Goal: Navigation & Orientation: Find specific page/section

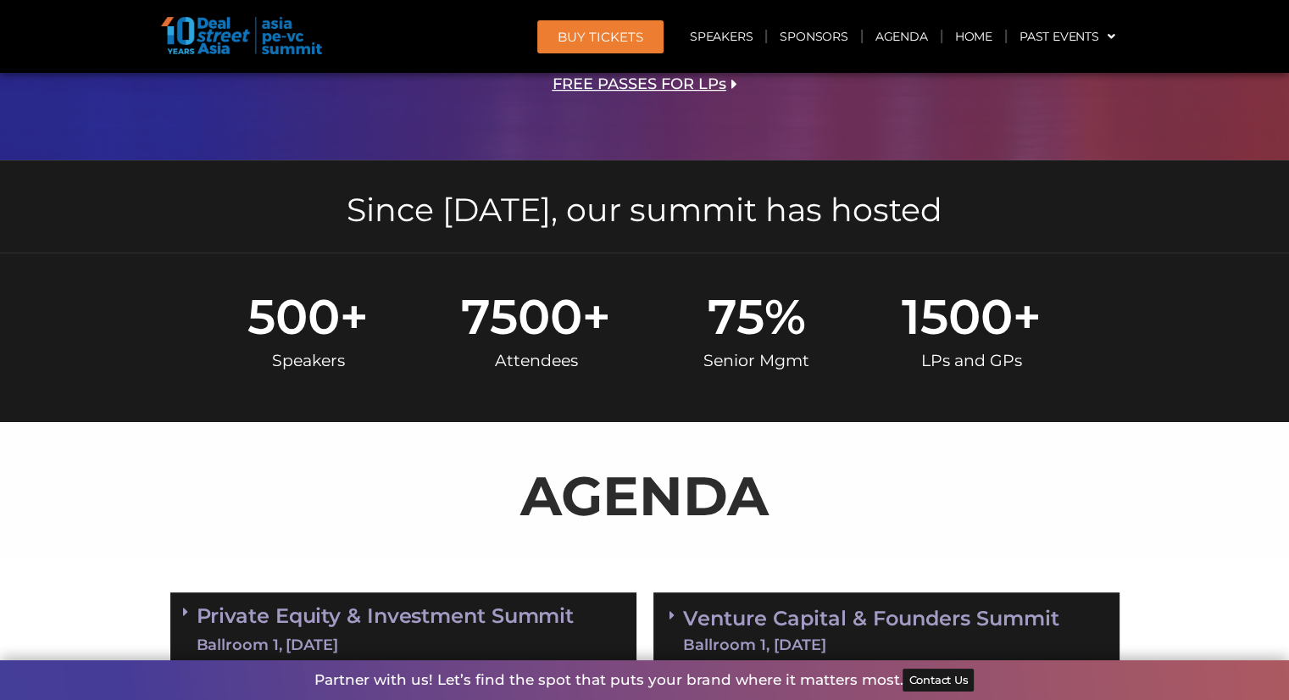
scroll to position [545, 0]
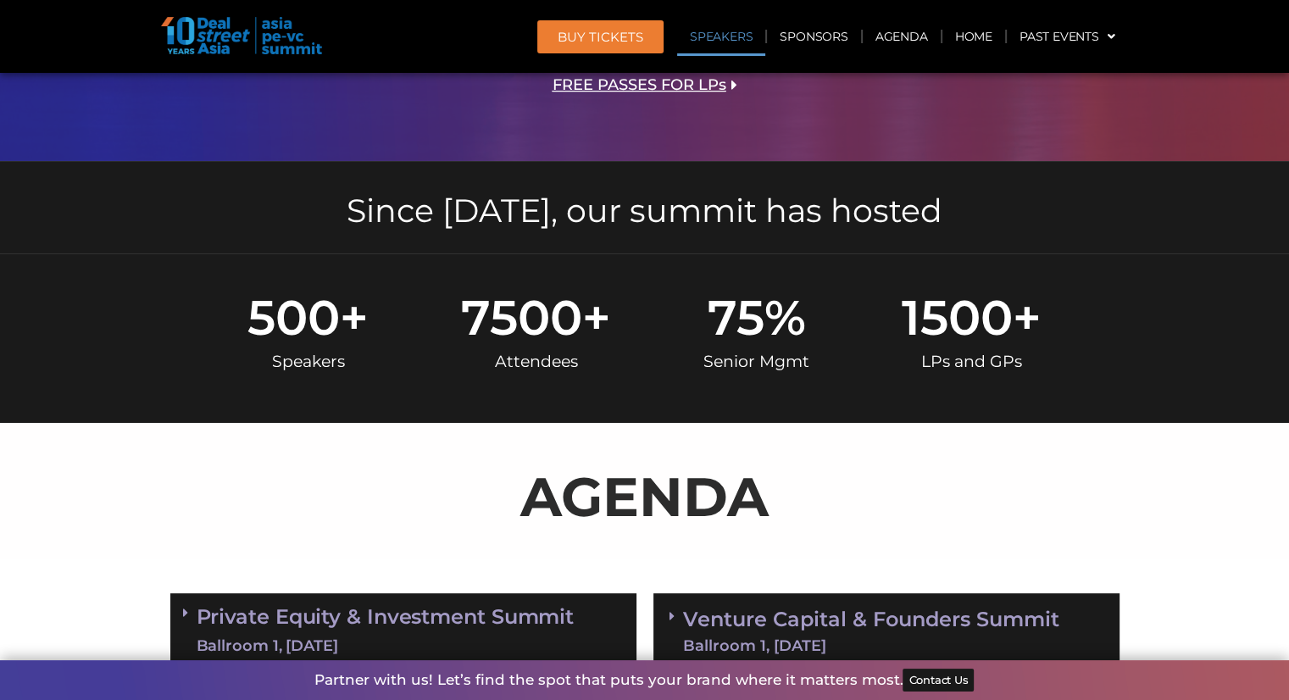
click at [726, 29] on link "Speakers" at bounding box center [721, 36] width 88 height 39
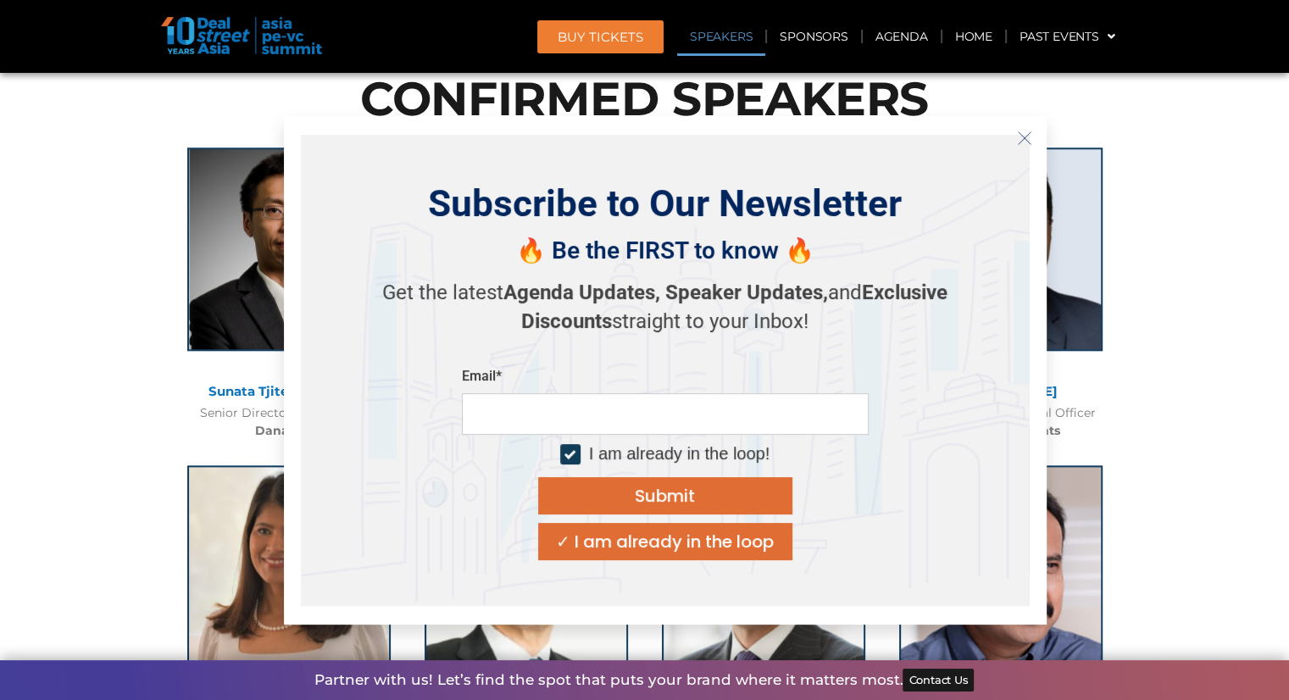
scroll to position [1961, 0]
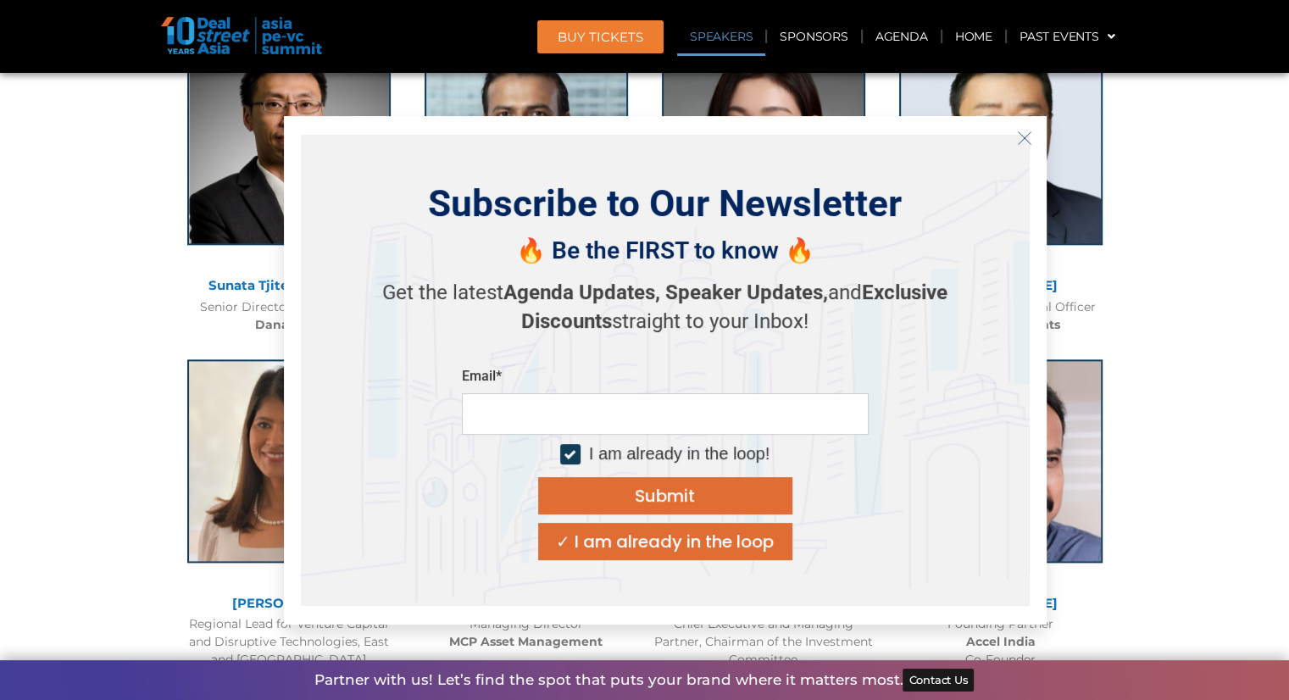
click at [1030, 138] on icon "Close" at bounding box center [1024, 137] width 15 height 15
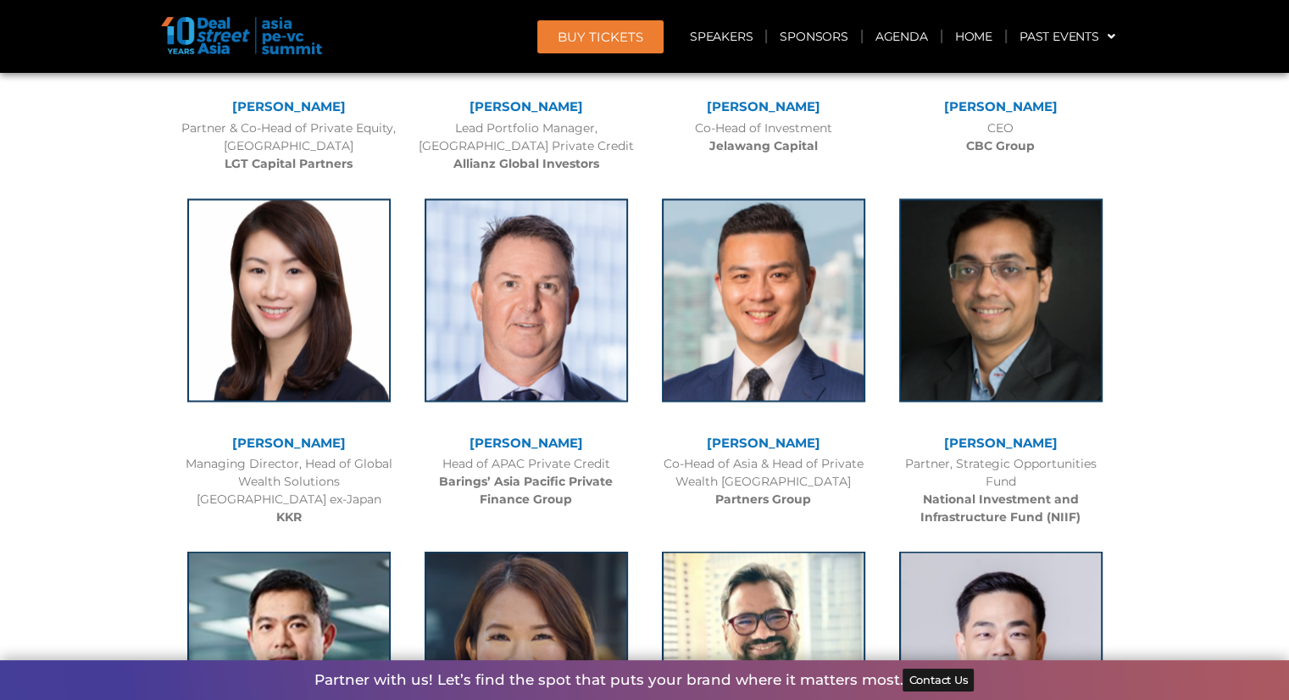
scroll to position [2874, 0]
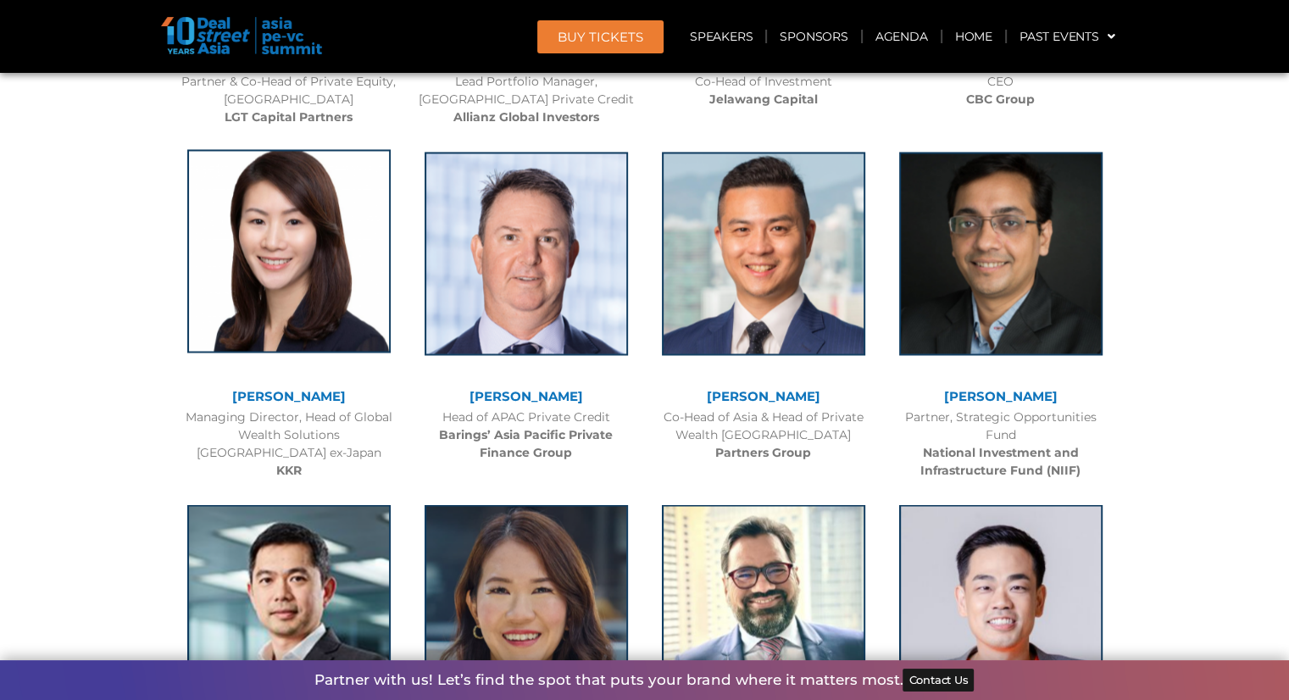
click at [302, 205] on img at bounding box center [288, 250] width 203 height 203
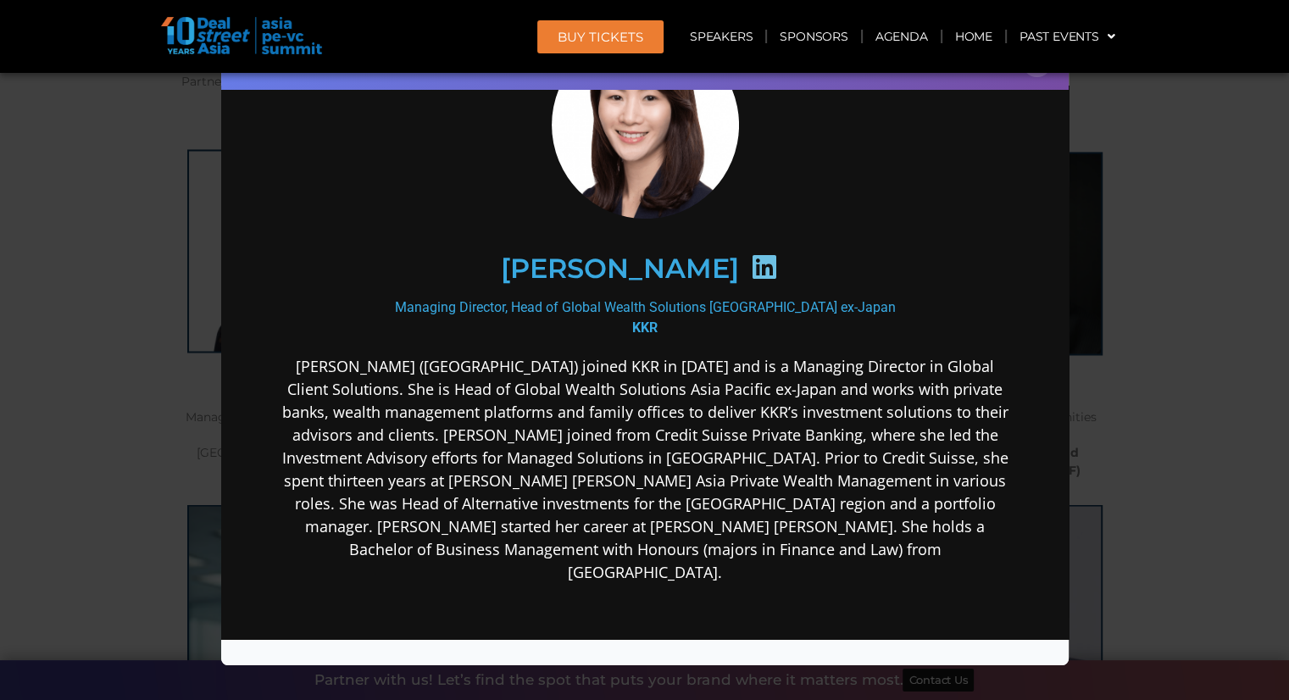
scroll to position [115, 0]
click at [1215, 185] on div "Speaker Profile ×" at bounding box center [644, 350] width 1289 height 700
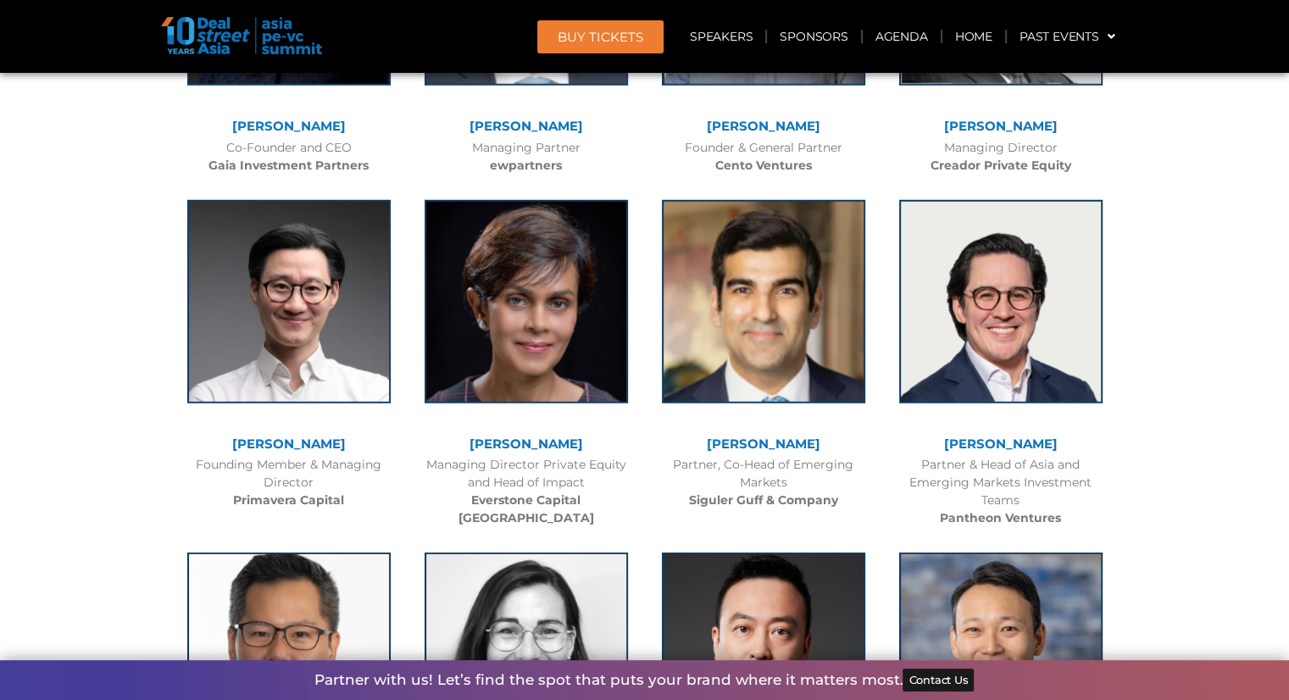
scroll to position [4863, 0]
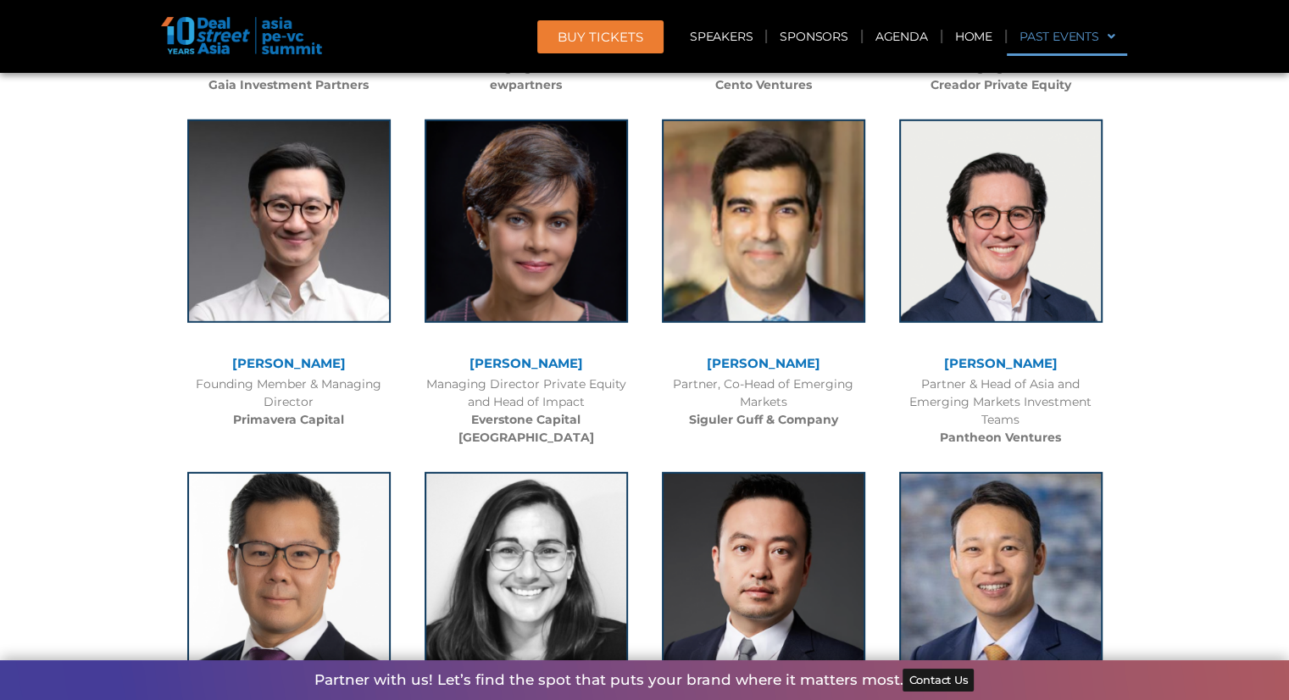
click at [1072, 48] on link "Past Events" at bounding box center [1066, 36] width 121 height 39
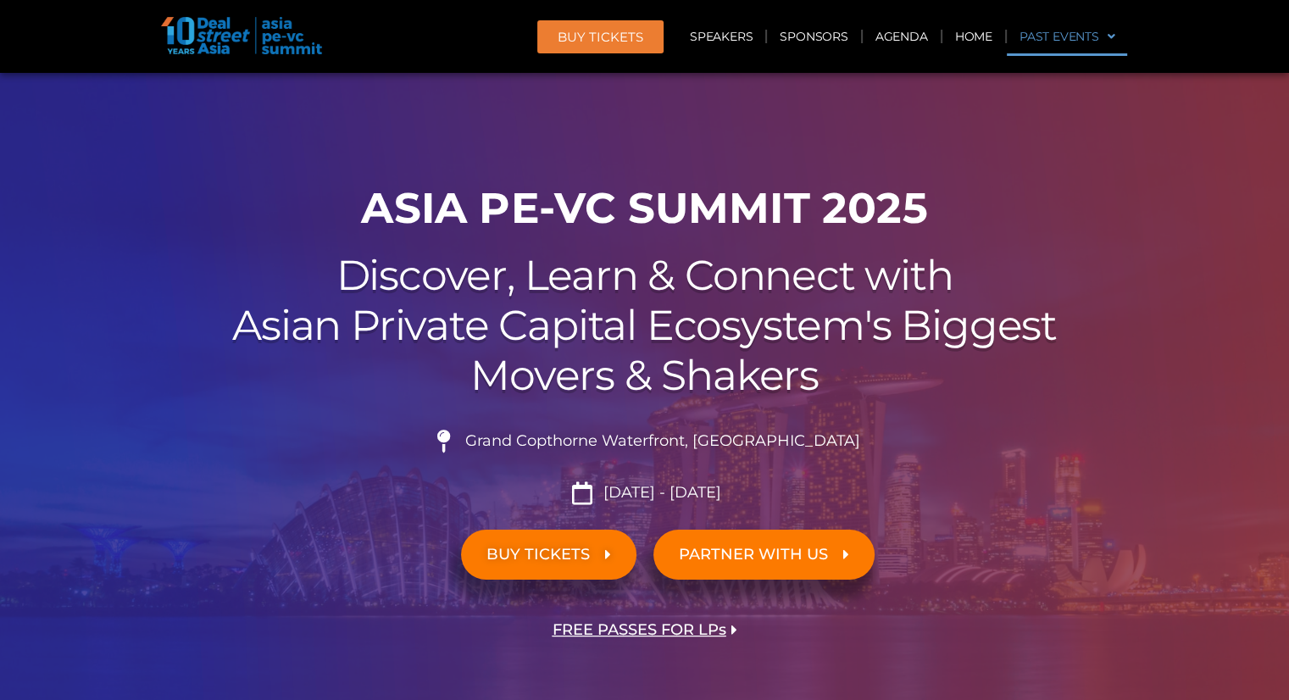
click at [1072, 42] on link "Past Events" at bounding box center [1066, 36] width 121 height 39
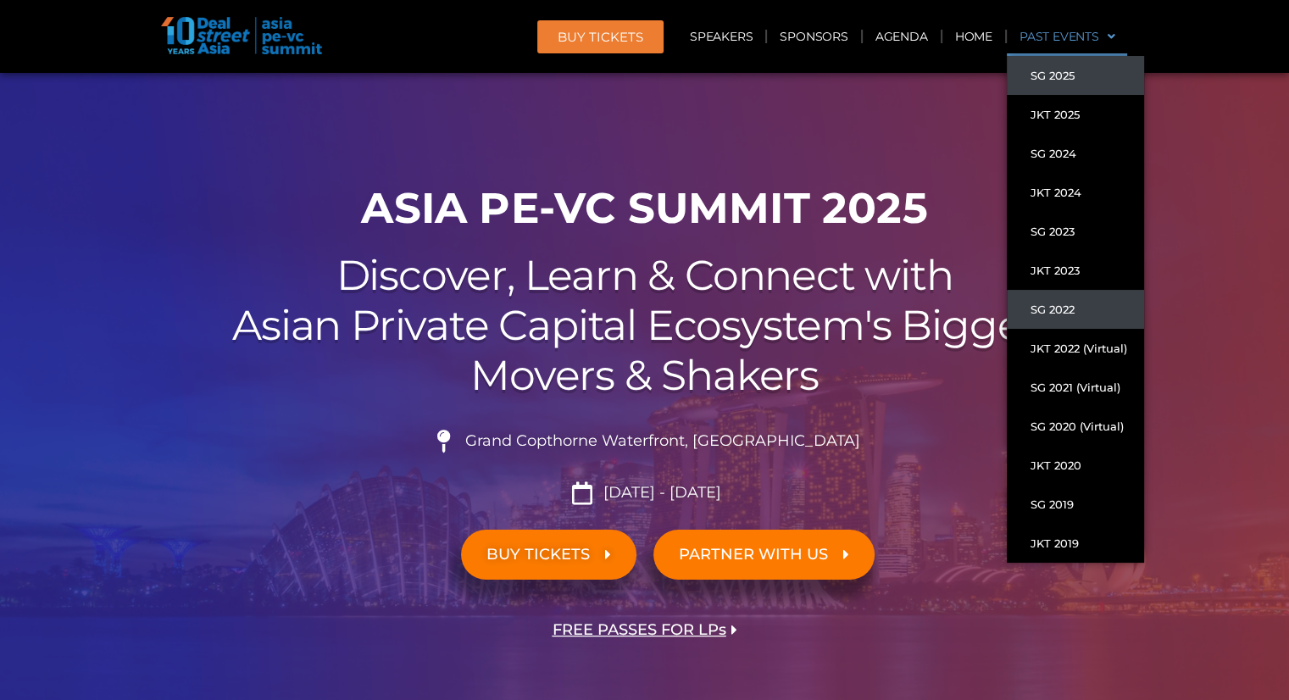
click at [1067, 302] on link "SG 2022" at bounding box center [1074, 309] width 137 height 39
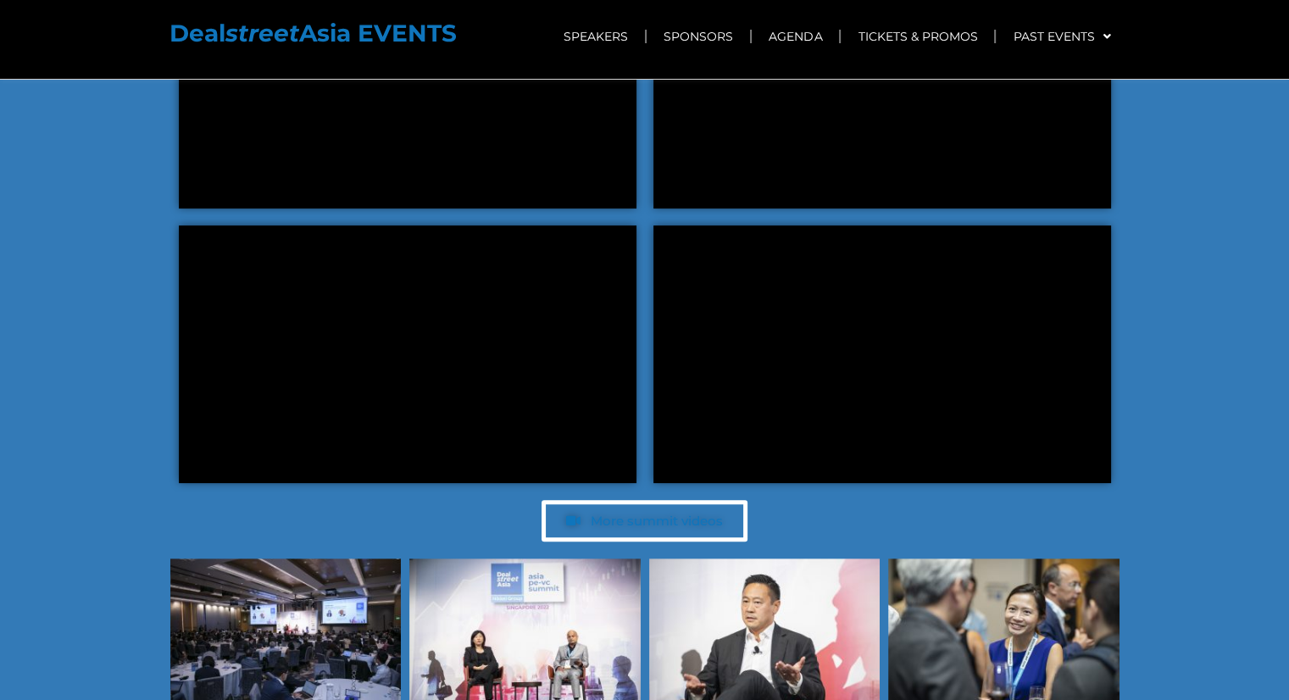
scroll to position [8113, 0]
